Goal: Find specific page/section: Find specific page/section

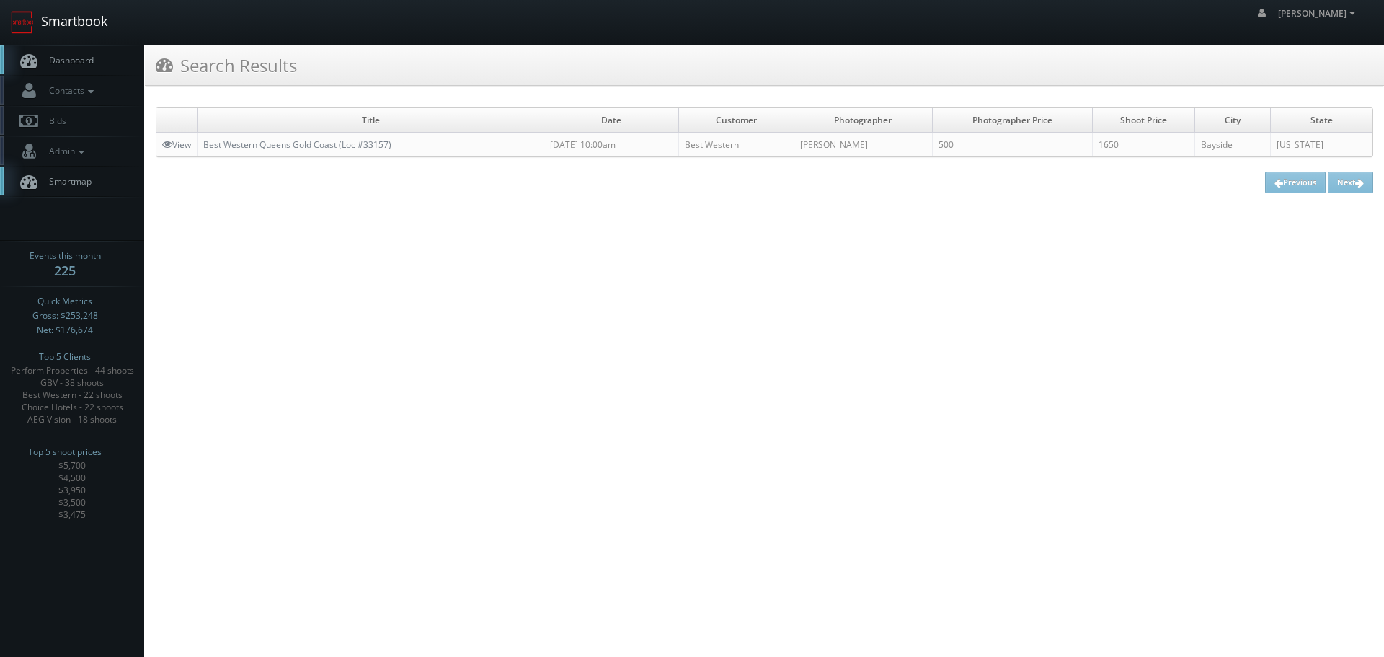
click at [76, 21] on link "Smartbook" at bounding box center [59, 22] width 118 height 45
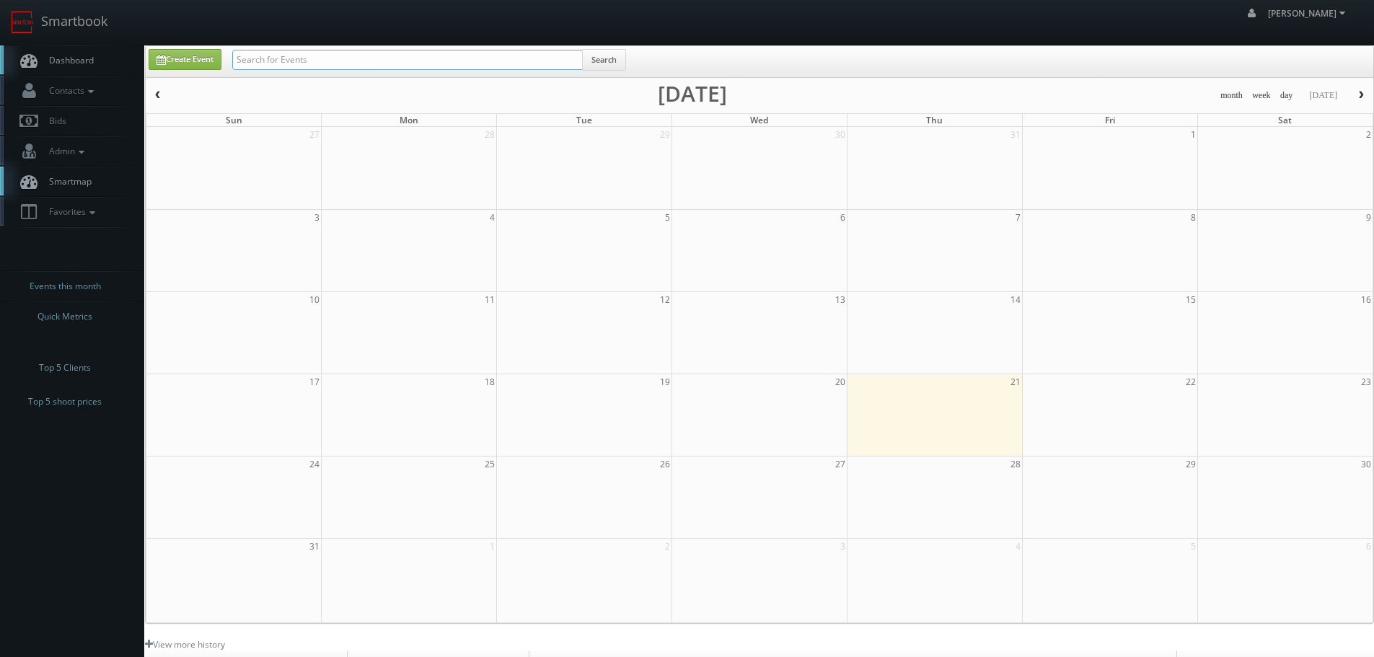
click at [389, 68] on input "text" at bounding box center [407, 60] width 350 height 20
type input "southern vet"
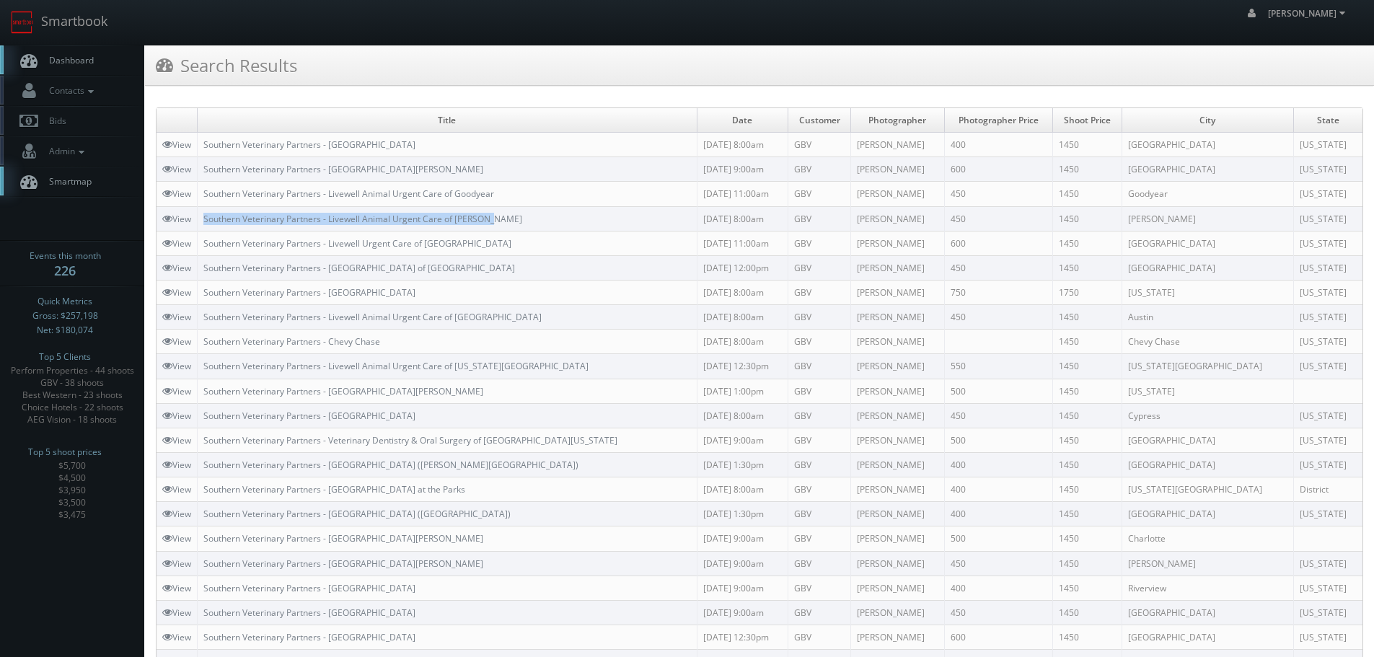
drag, startPoint x: 520, startPoint y: 212, endPoint x: 203, endPoint y: 220, distance: 317.4
click at [203, 220] on td "Southern Veterinary Partners - Livewell Animal Urgent Care of [PERSON_NAME]" at bounding box center [448, 218] width 500 height 25
click at [78, 12] on link "Smartbook" at bounding box center [59, 22] width 118 height 45
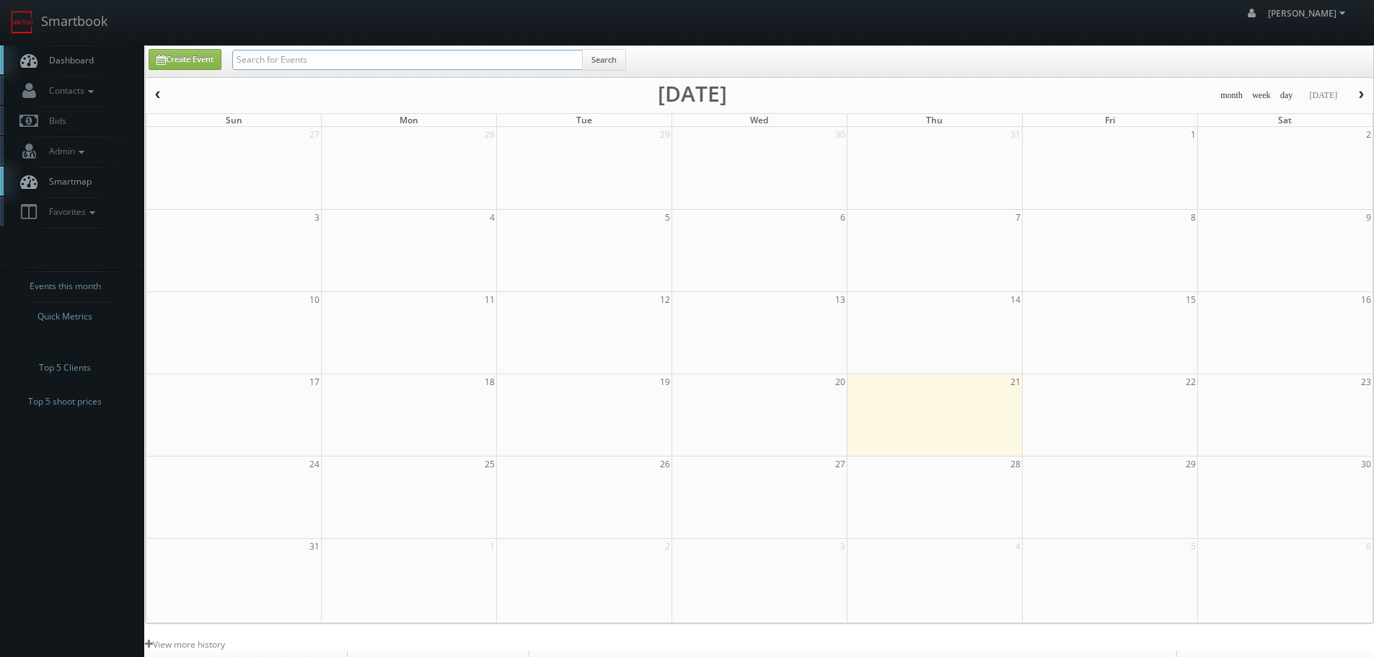
click at [297, 55] on input "text" at bounding box center [407, 60] width 350 height 20
type input "samir"
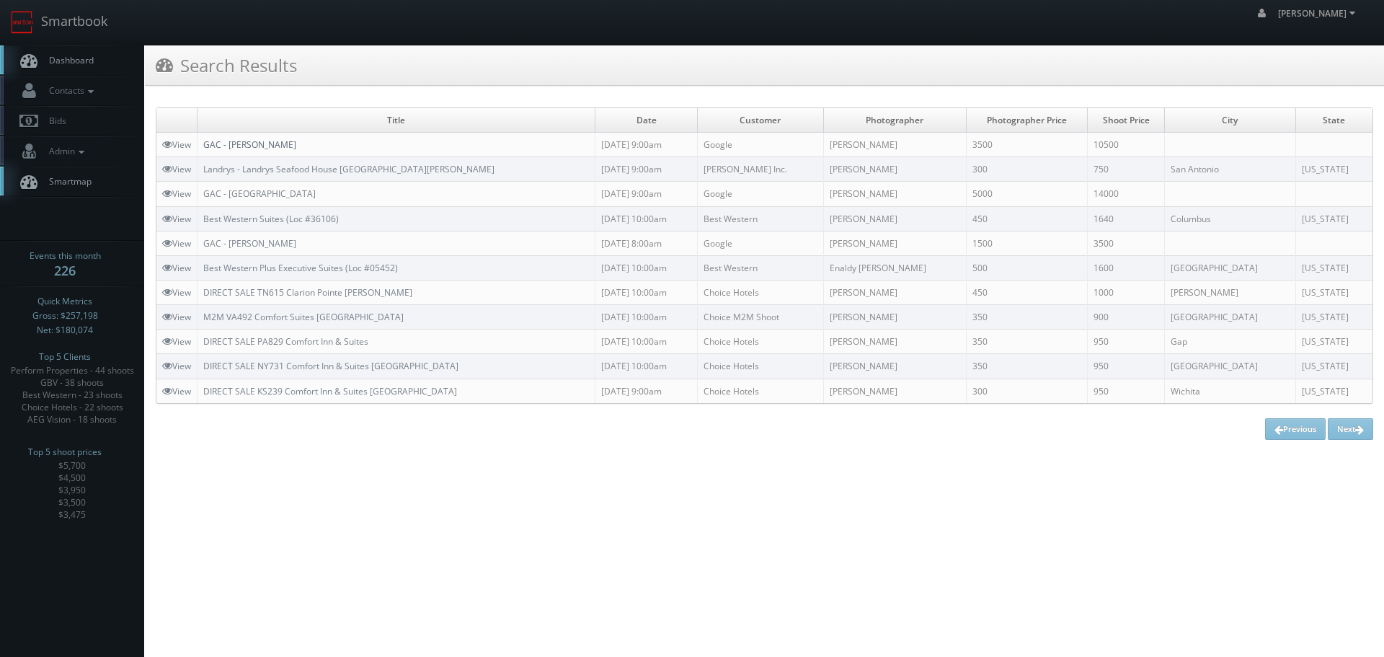
copy link "GAC - [PERSON_NAME]"
drag, startPoint x: 437, startPoint y: 145, endPoint x: 207, endPoint y: 146, distance: 230.0
click at [207, 146] on td "GAC - [PERSON_NAME]" at bounding box center [397, 145] width 398 height 25
